Goal: Transaction & Acquisition: Purchase product/service

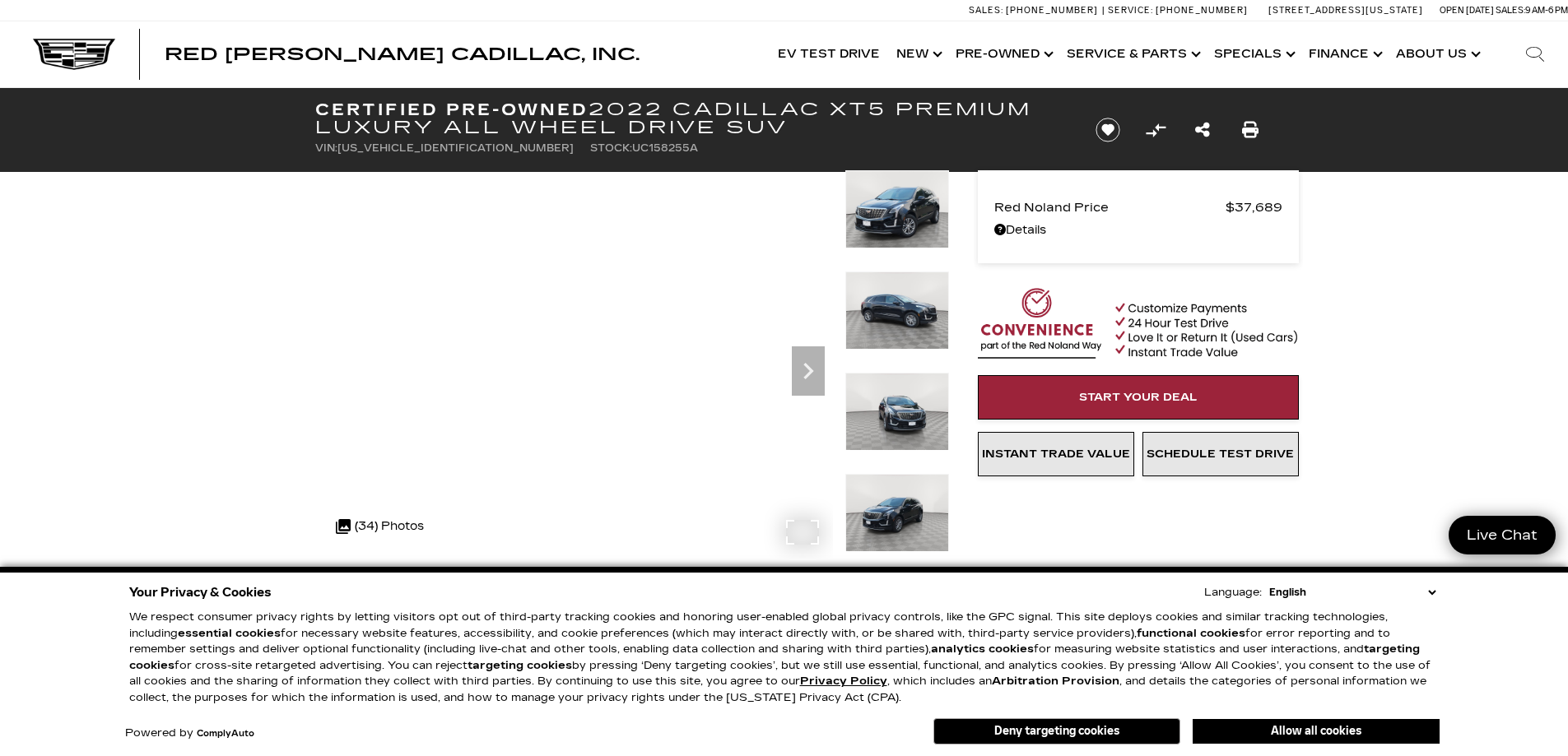
click at [402, 527] on div ".cls-1, .cls-3 { fill: #c50033; } .cls-1 { clip-rule: evenodd; } .cls-2 { clip-…" at bounding box center [379, 526] width 105 height 39
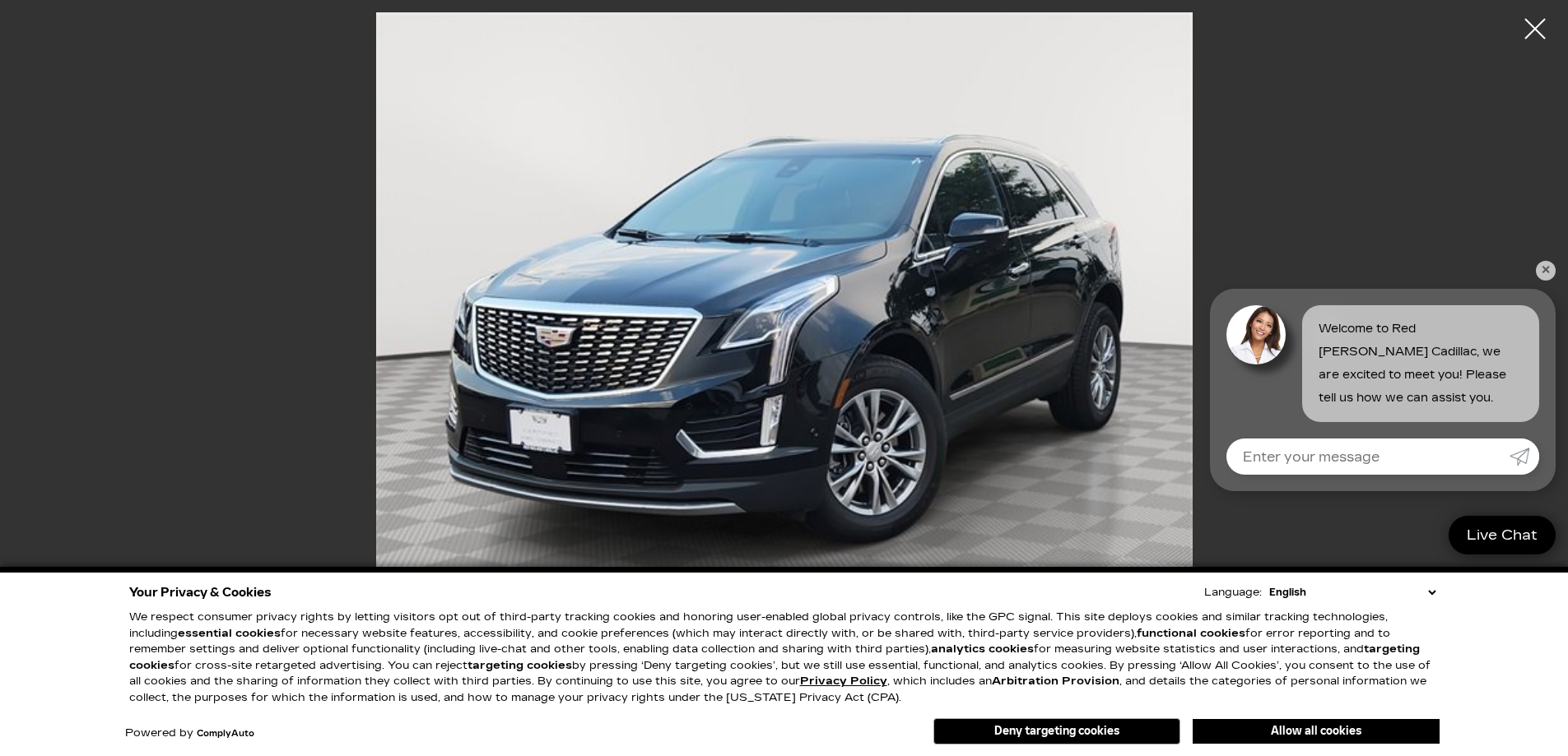
click at [1032, 284] on img at bounding box center [784, 319] width 988 height 612
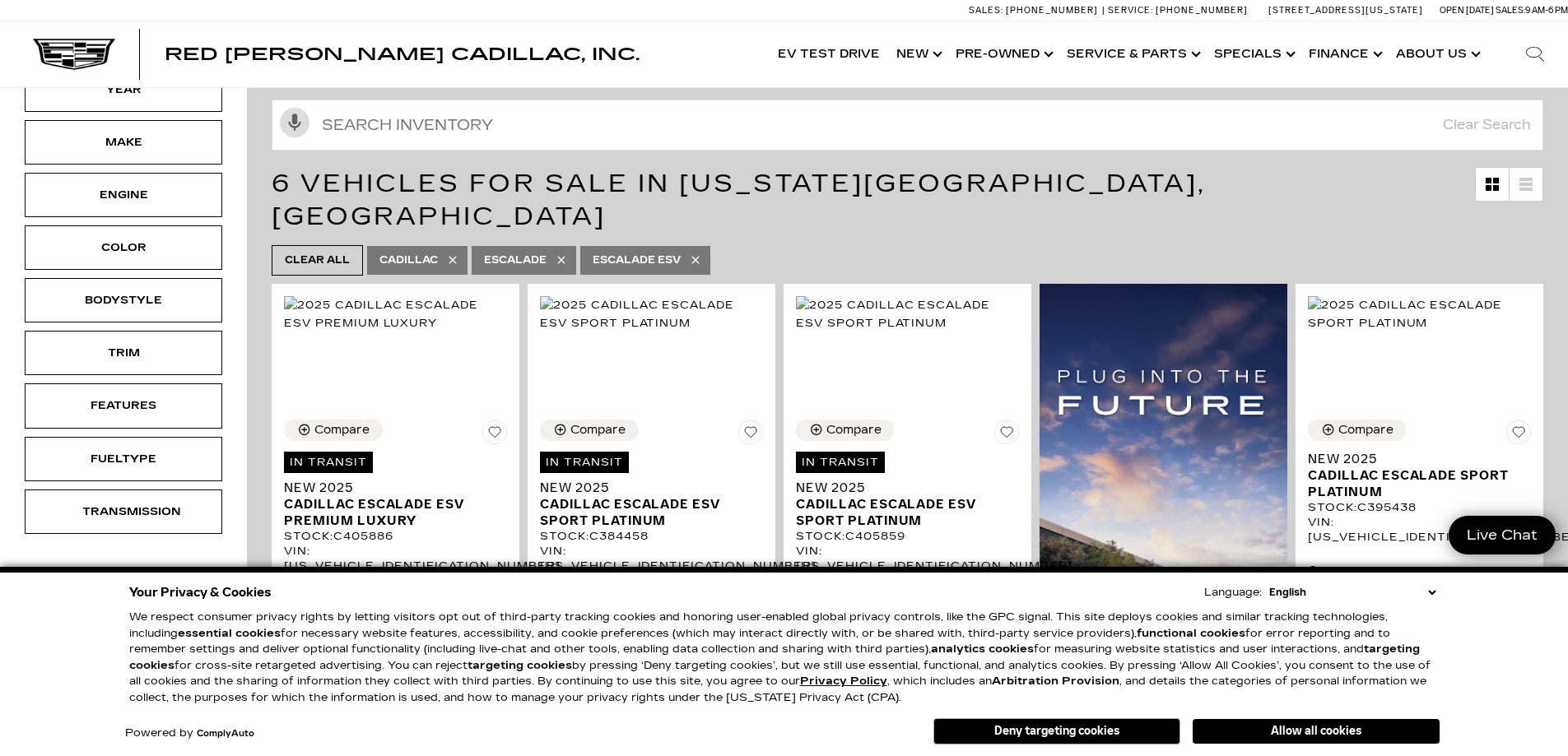
scroll to position [329, 0]
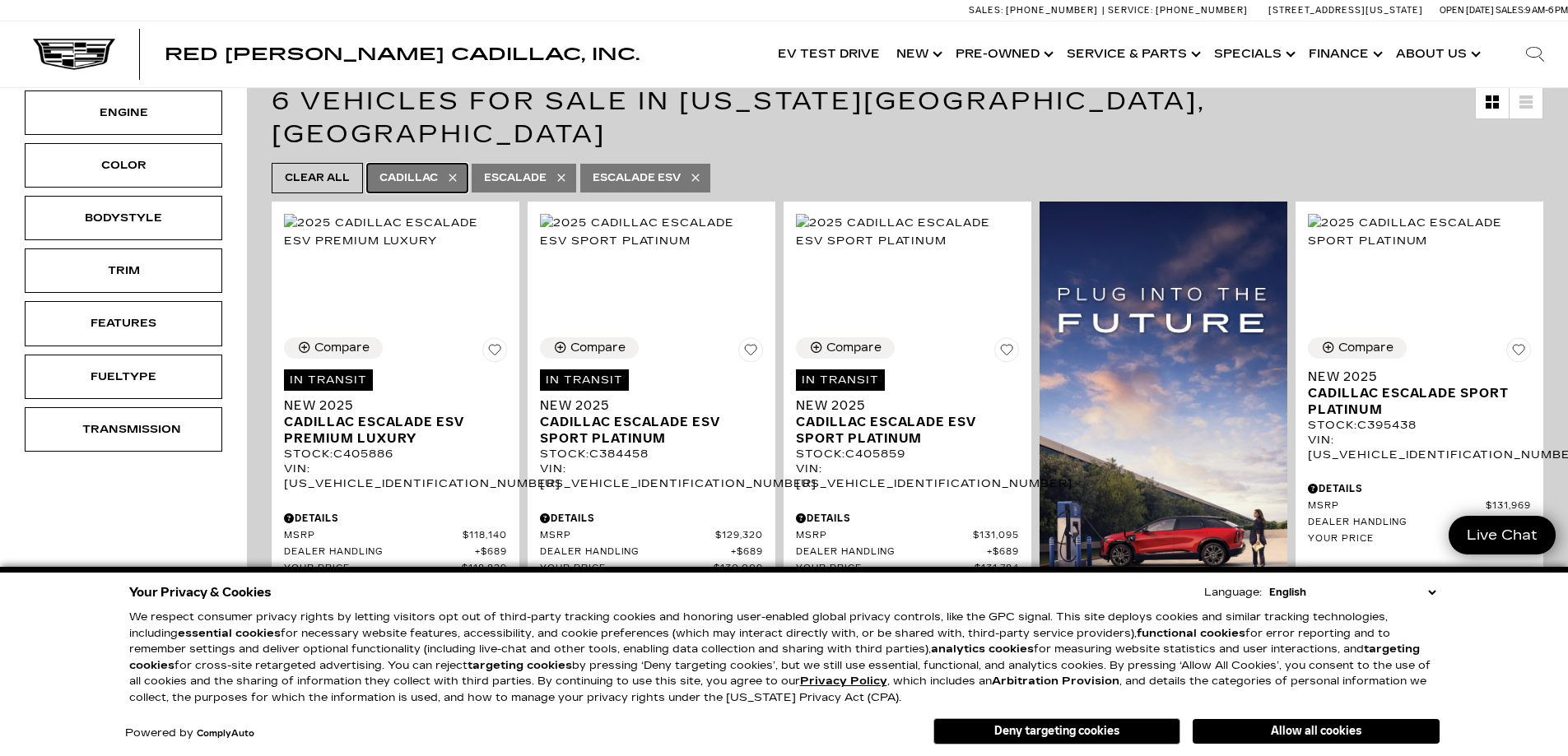
click at [418, 168] on span "Cadillac" at bounding box center [408, 178] width 58 height 21
